Goal: Task Accomplishment & Management: Manage account settings

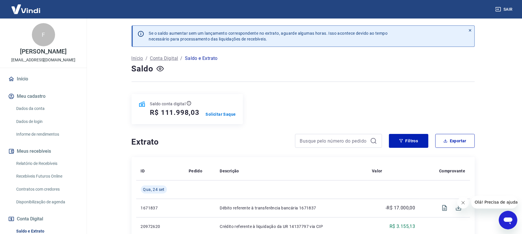
click at [48, 106] on link "Dados da conta" at bounding box center [47, 109] width 66 height 12
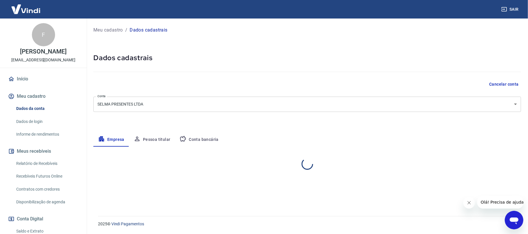
select select "SP"
select select "business"
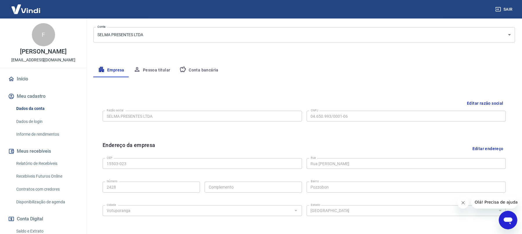
scroll to position [77, 0]
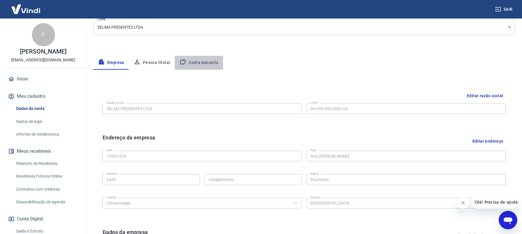
drag, startPoint x: 208, startPoint y: 63, endPoint x: 234, endPoint y: 70, distance: 27.3
click at [208, 64] on button "Conta bancária" at bounding box center [199, 63] width 48 height 14
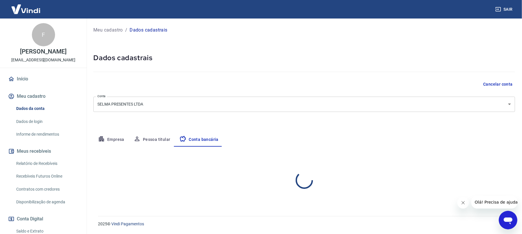
scroll to position [0, 0]
select select "1"
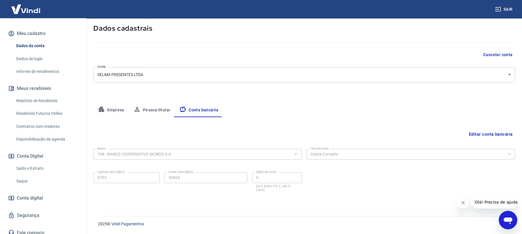
scroll to position [68, 0]
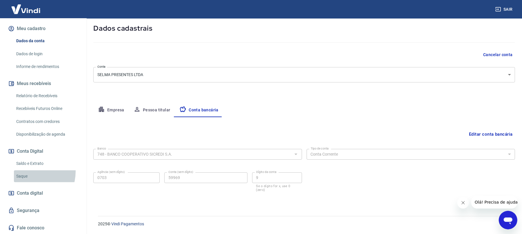
click at [30, 172] on link "Saque" at bounding box center [47, 177] width 66 height 12
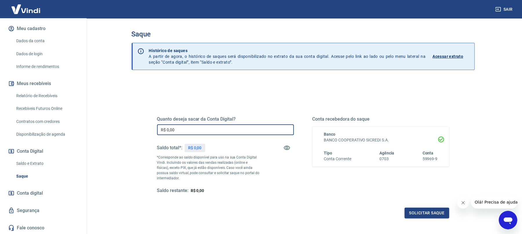
click at [178, 129] on input "R$ 0,00" at bounding box center [225, 130] width 137 height 11
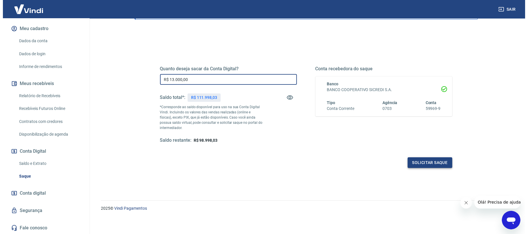
scroll to position [52, 0]
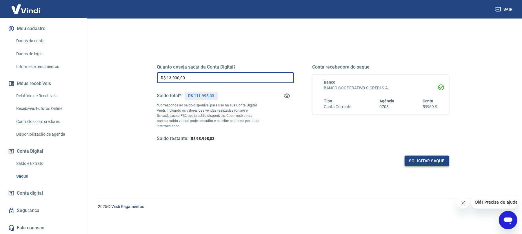
type input "R$ 13.000,00"
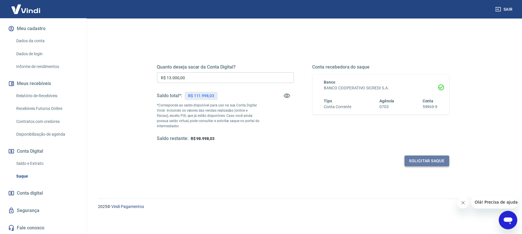
click at [430, 165] on button "Solicitar saque" at bounding box center [427, 161] width 45 height 11
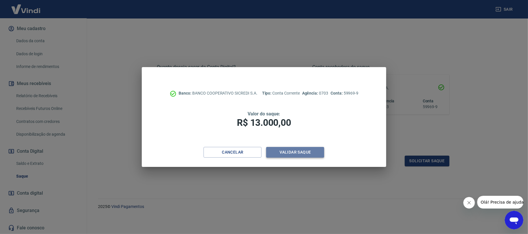
click at [304, 150] on button "Validar saque" at bounding box center [295, 152] width 58 height 11
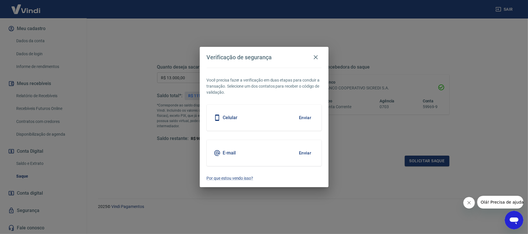
click at [303, 122] on button "Enviar" at bounding box center [305, 118] width 19 height 12
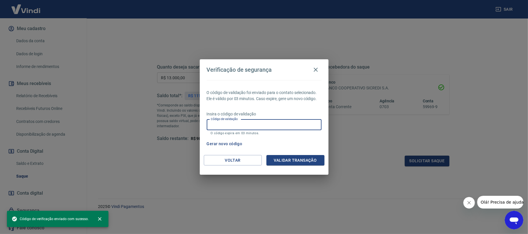
click at [245, 124] on input "Código de validação" at bounding box center [264, 125] width 115 height 11
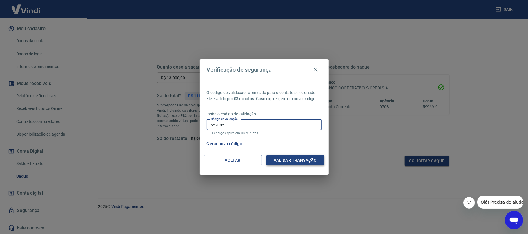
type input "552045"
click at [292, 161] on button "Validar transação" at bounding box center [295, 160] width 58 height 11
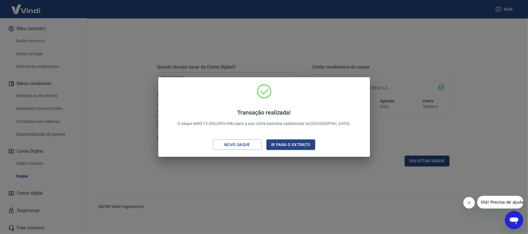
click at [244, 171] on div "Transação realizada! O saque de R$ 13.000,00 foi feito para a sua conta bancári…" at bounding box center [264, 117] width 528 height 234
